Goal: Task Accomplishment & Management: Manage account settings

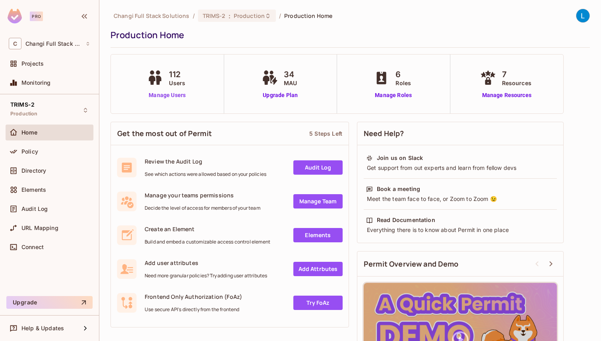
click at [169, 99] on link "Manage Users" at bounding box center [167, 95] width 44 height 8
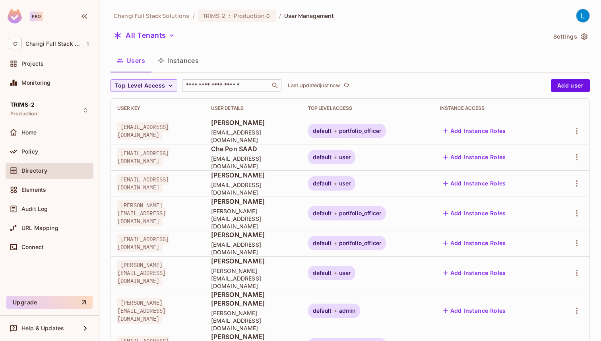
click at [224, 87] on input "text" at bounding box center [225, 85] width 83 height 8
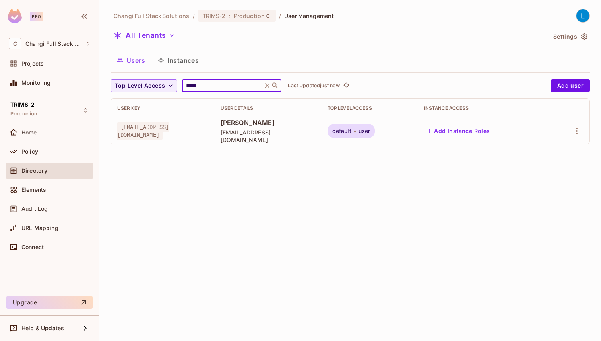
type input "******"
